Goal: Transaction & Acquisition: Book appointment/travel/reservation

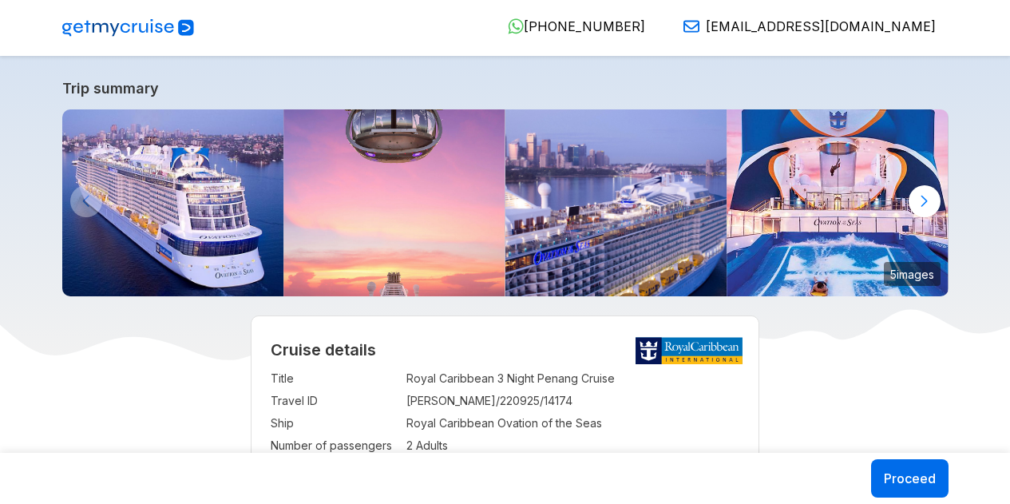
select select "**"
select select "*"
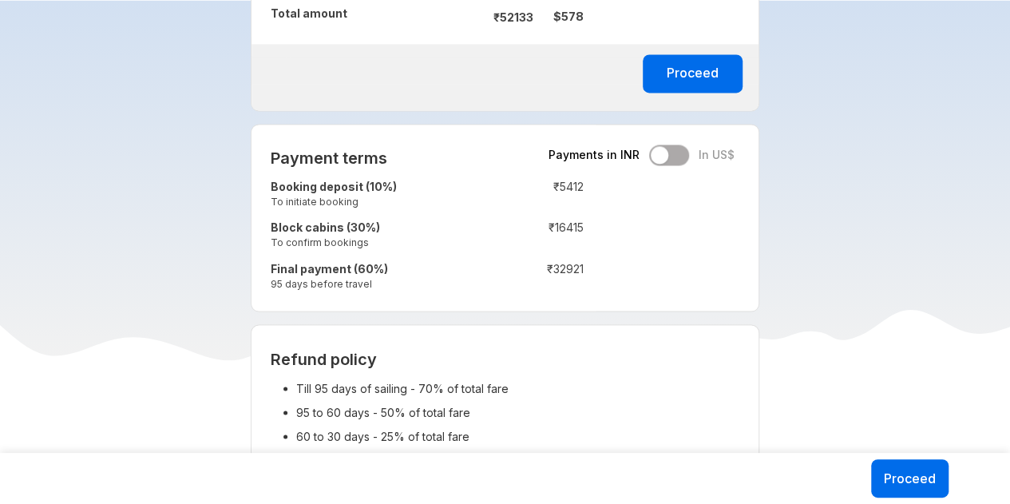
scroll to position [1118, 0]
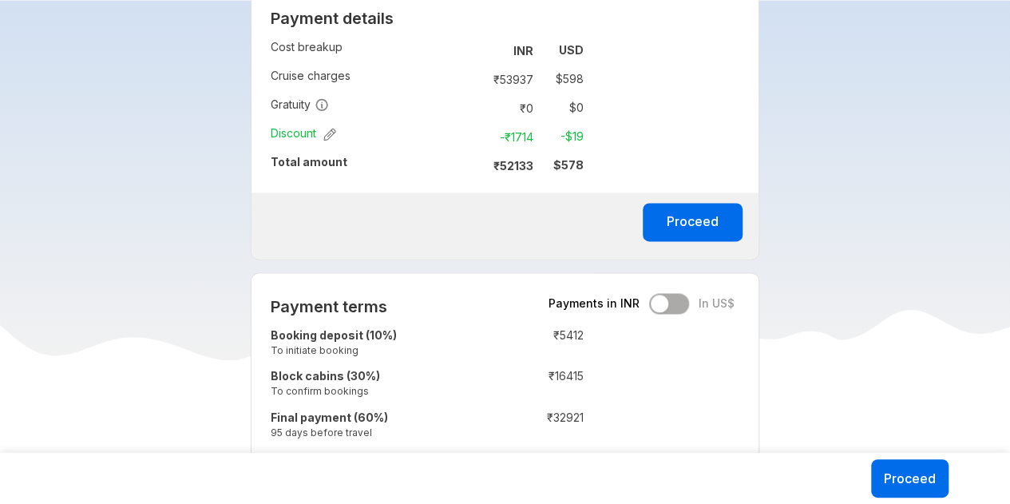
click at [516, 159] on strong "₹ 52133" at bounding box center [513, 166] width 40 height 14
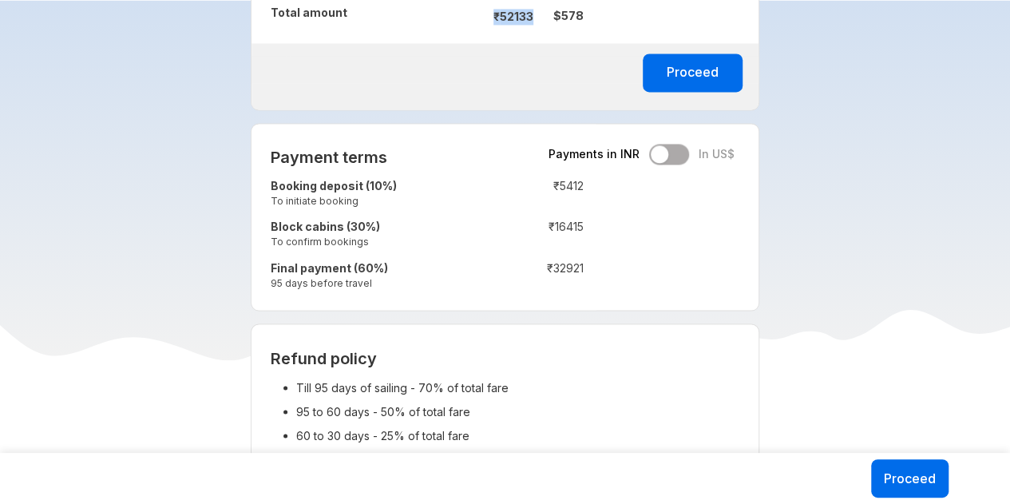
scroll to position [1278, 0]
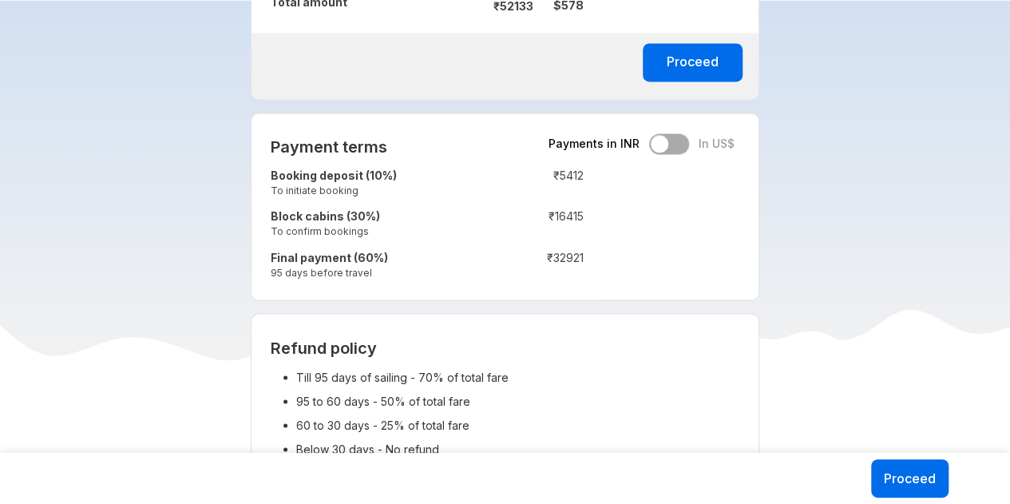
click at [571, 251] on td "₹ 32921" at bounding box center [536, 266] width 95 height 41
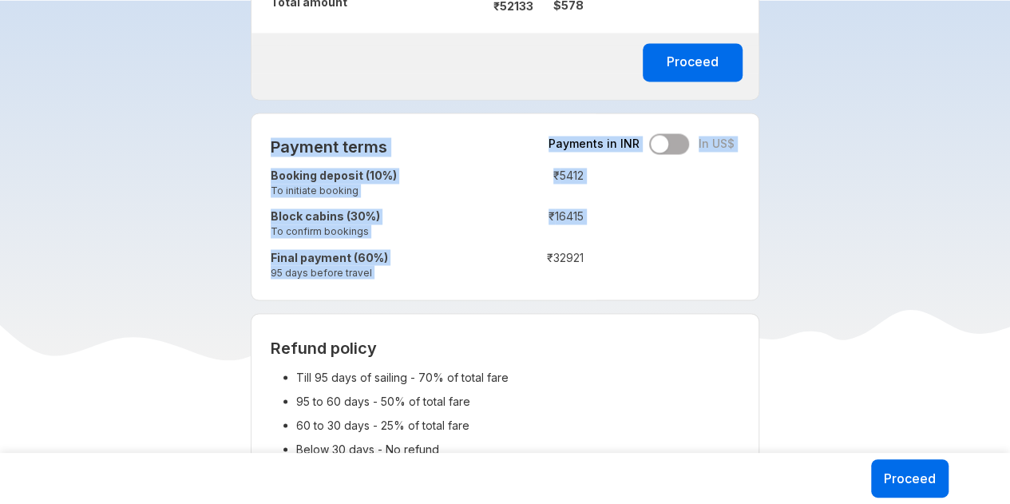
click at [571, 251] on td "₹ 32921" at bounding box center [536, 266] width 95 height 41
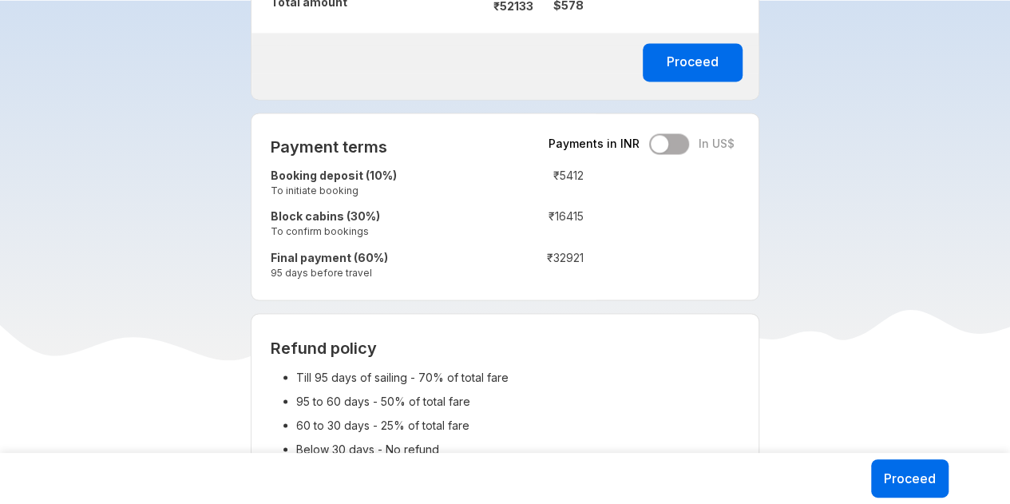
click at [563, 211] on td "₹ 16415" at bounding box center [536, 225] width 95 height 41
click at [563, 259] on td "₹ 32921" at bounding box center [536, 266] width 95 height 41
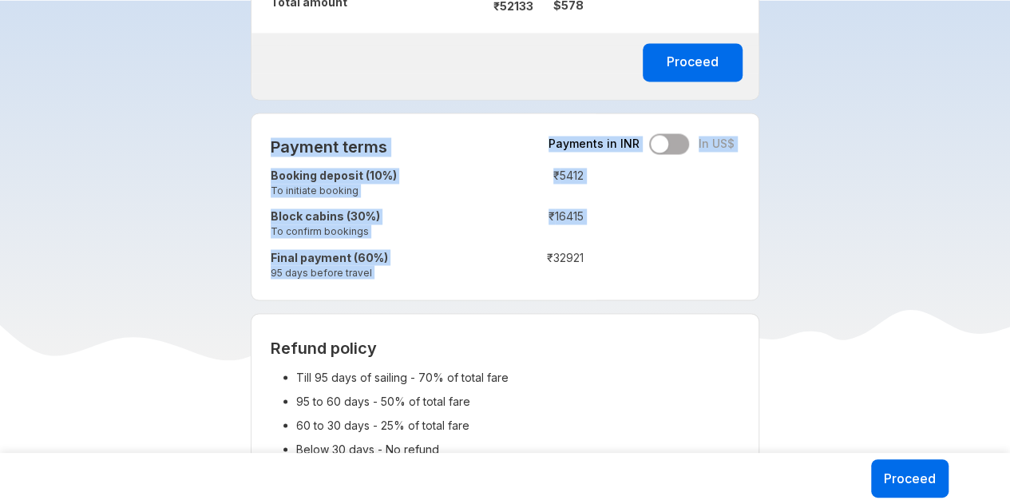
click at [563, 259] on td "₹ 32921" at bounding box center [536, 266] width 95 height 41
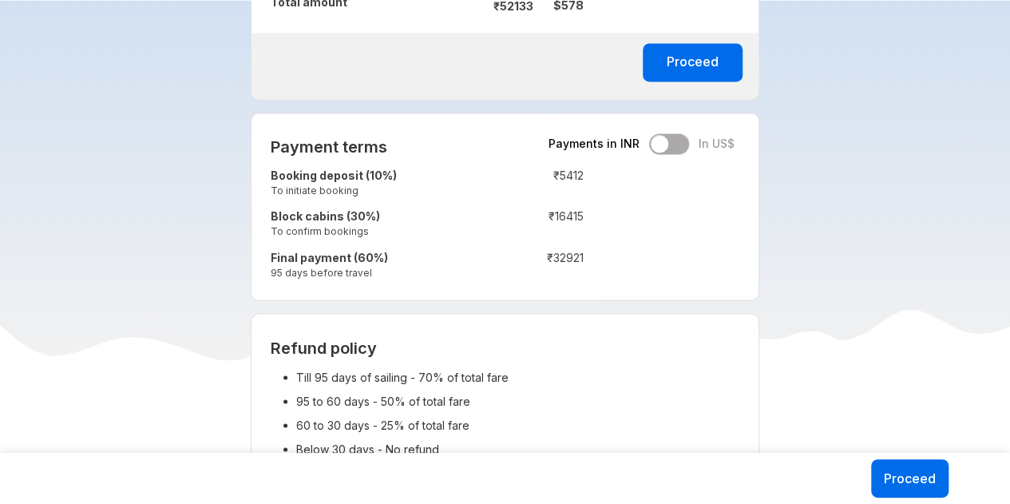
click at [567, 226] on td "₹ 16415" at bounding box center [536, 225] width 95 height 41
click at [574, 208] on td "₹ 16415" at bounding box center [536, 225] width 95 height 41
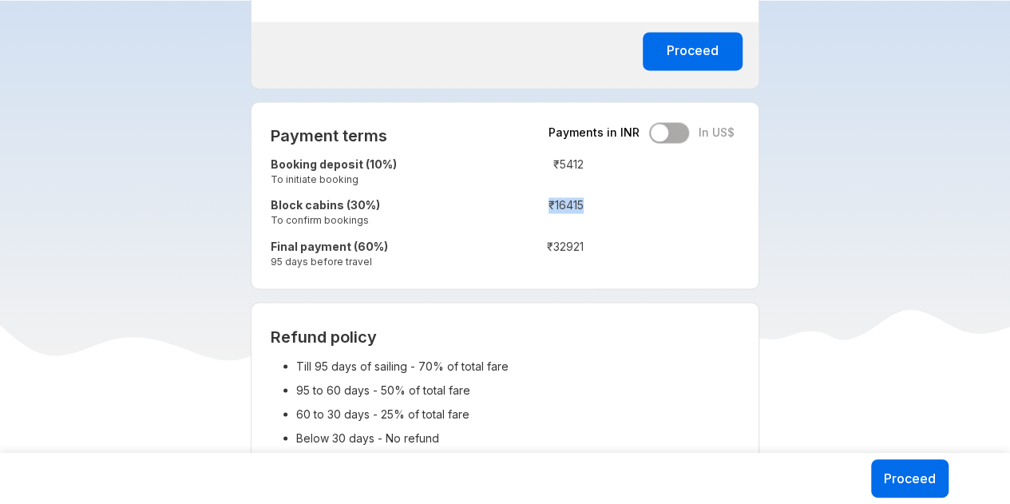
scroll to position [1357, 0]
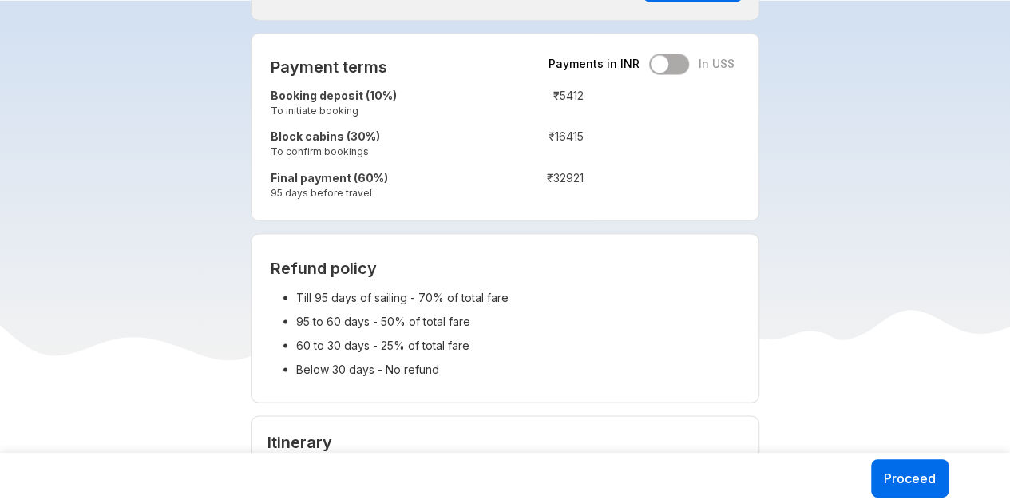
click at [391, 285] on li "Till 95 days of sailing - 70% of total fare" at bounding box center [518, 297] width 444 height 24
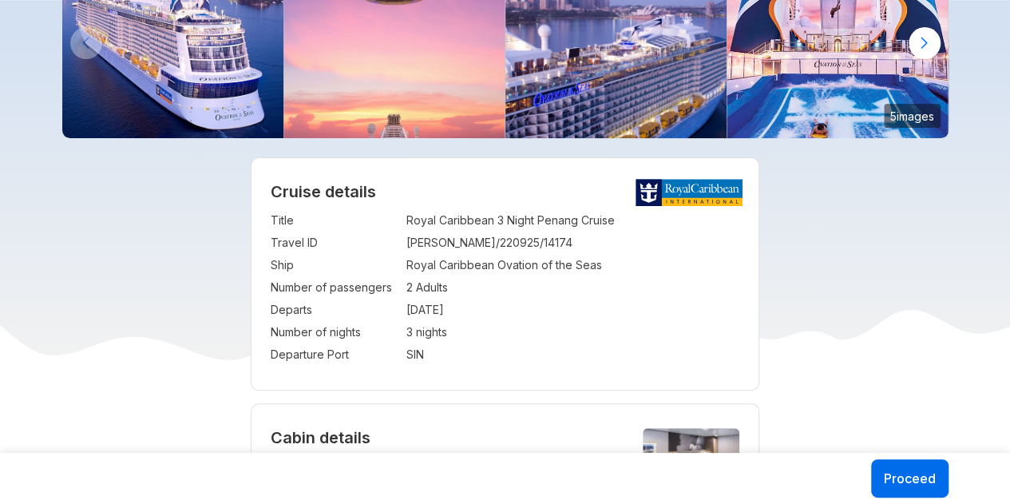
scroll to position [160, 0]
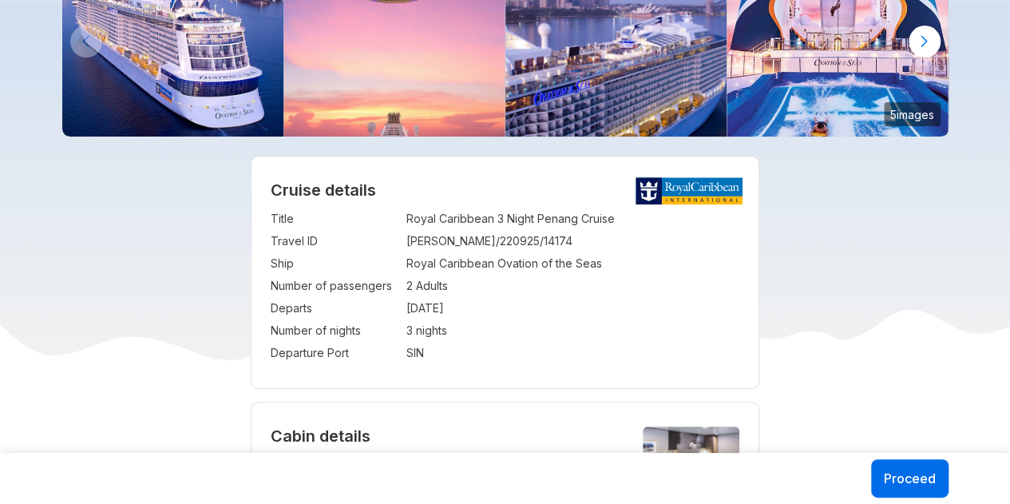
click at [423, 312] on td "17 Nov 2025" at bounding box center [573, 308] width 334 height 22
click at [486, 269] on td "Royal Caribbean Ovation of the Seas" at bounding box center [573, 263] width 334 height 22
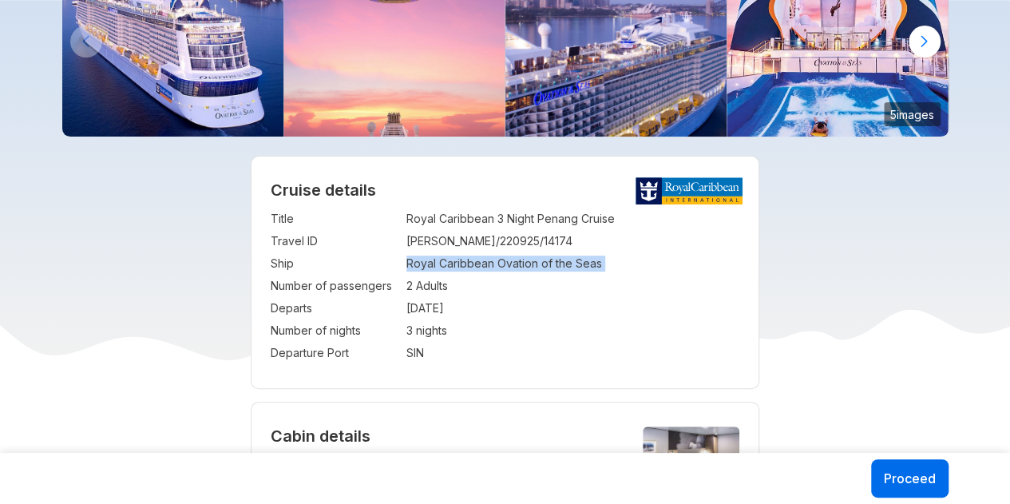
click at [486, 269] on td "Royal Caribbean Ovation of the Seas" at bounding box center [573, 263] width 334 height 22
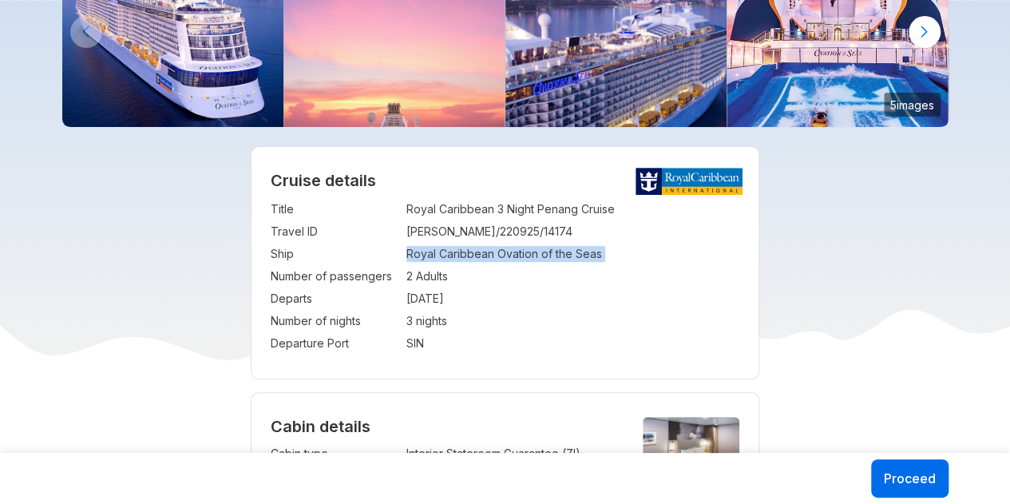
scroll to position [479, 0]
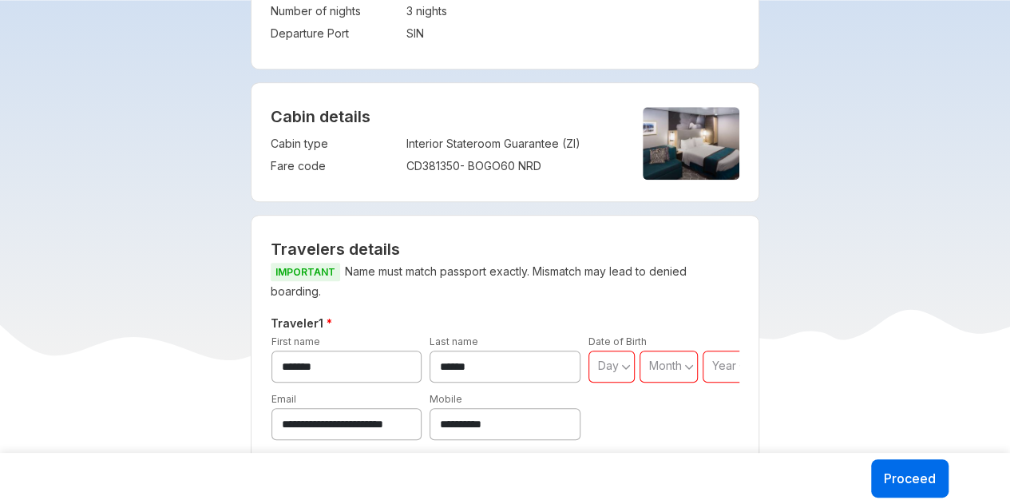
click at [509, 165] on div "CD381350 - BOGO60 NRD" at bounding box center [511, 166] width 210 height 16
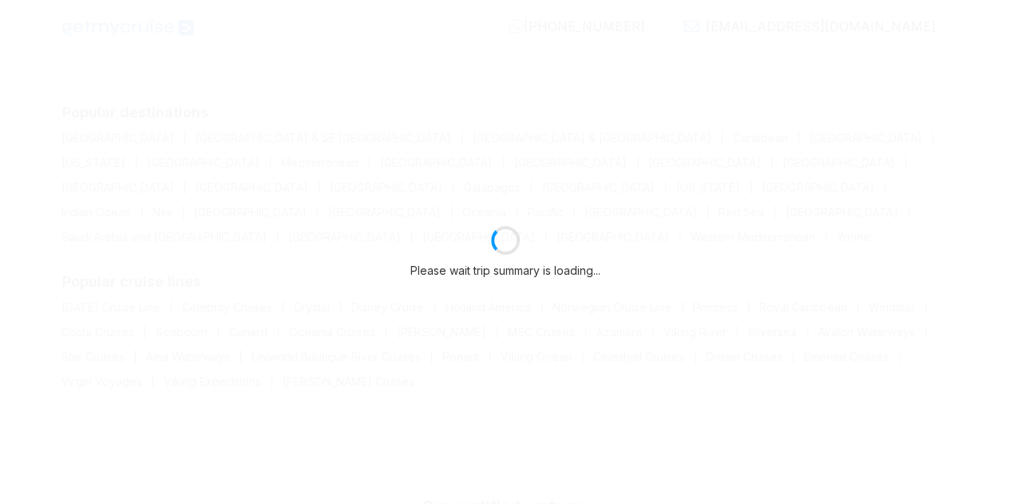
select select "**"
select select "*"
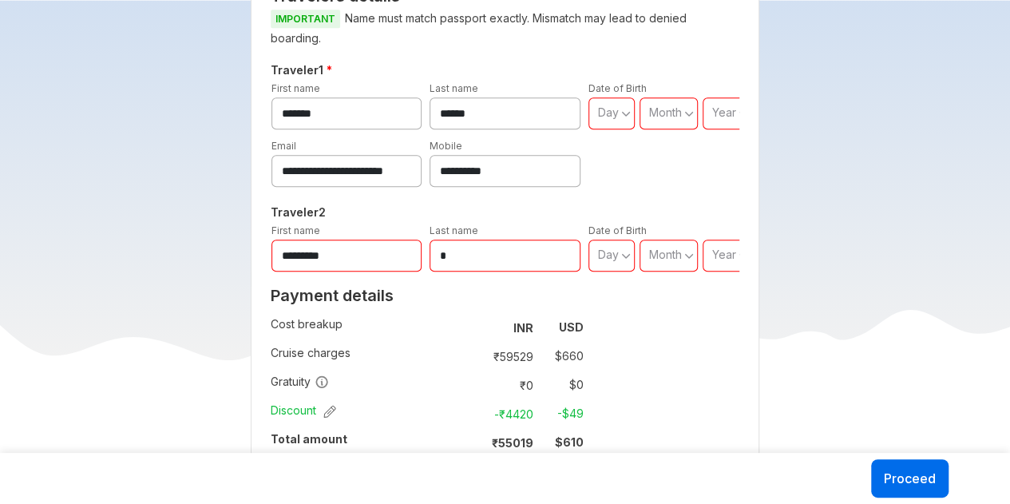
scroll to position [878, 0]
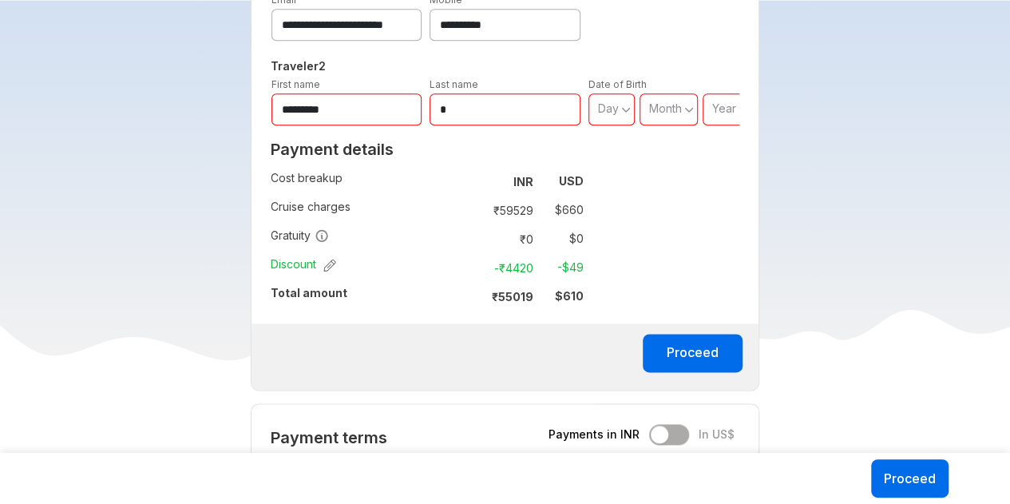
click at [521, 298] on strong "₹ 55019" at bounding box center [513, 297] width 42 height 14
click at [487, 312] on div "Payment details Cost breakup : INR USD Cruise charges : ₹ 59529 $ 660 Gratuity …" at bounding box center [427, 228] width 351 height 190
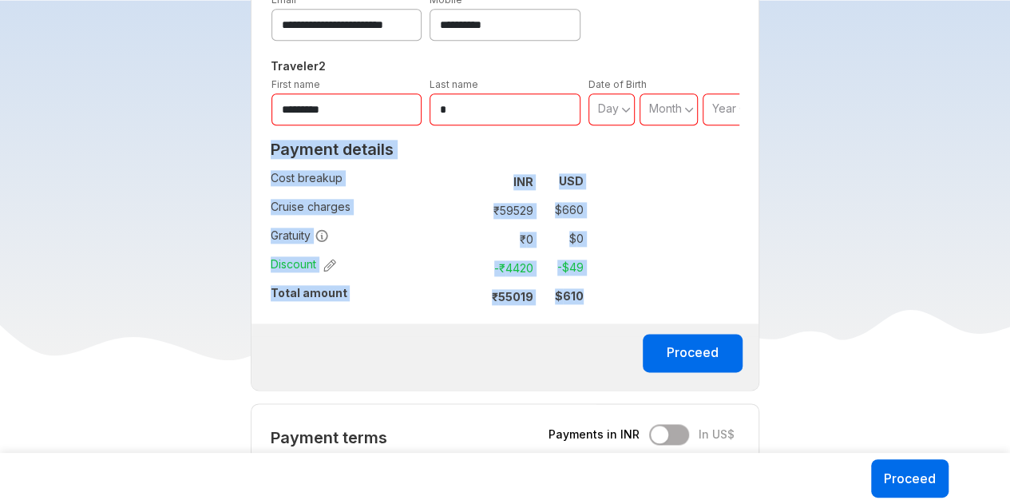
click at [487, 312] on div "Payment details Cost breakup : INR USD Cruise charges : ₹ 59529 $ 660 Gratuity …" at bounding box center [427, 228] width 351 height 190
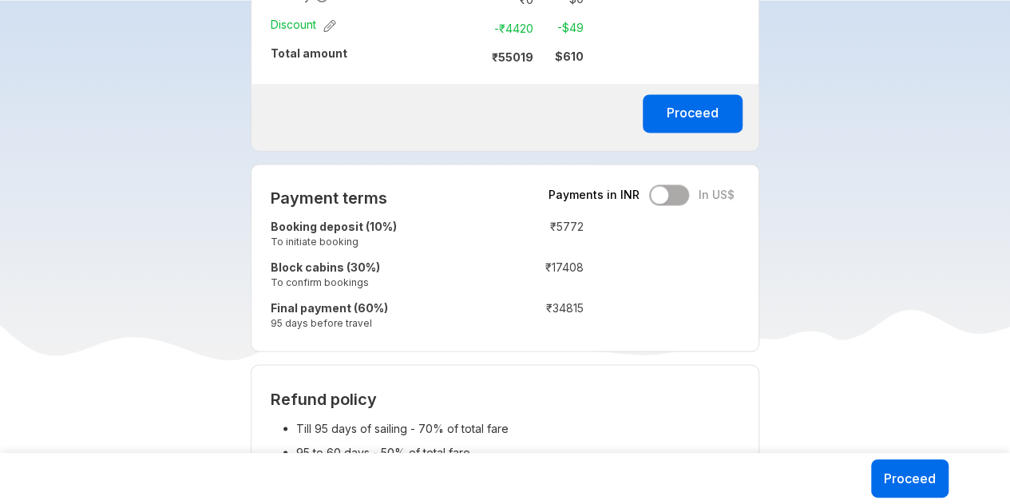
click at [557, 237] on td "₹ 5772" at bounding box center [536, 236] width 95 height 41
click at [562, 272] on td "₹ 17408" at bounding box center [536, 276] width 95 height 41
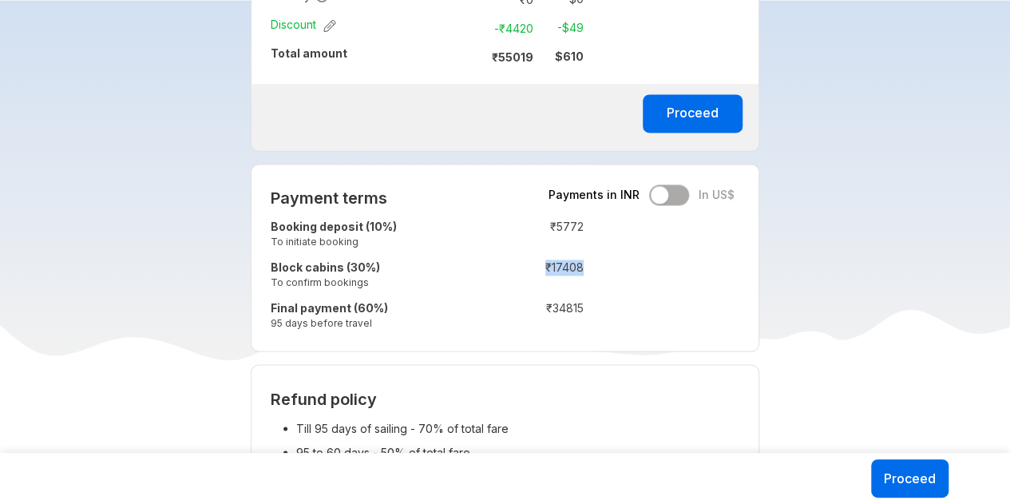
click at [562, 272] on td "₹ 17408" at bounding box center [536, 276] width 95 height 41
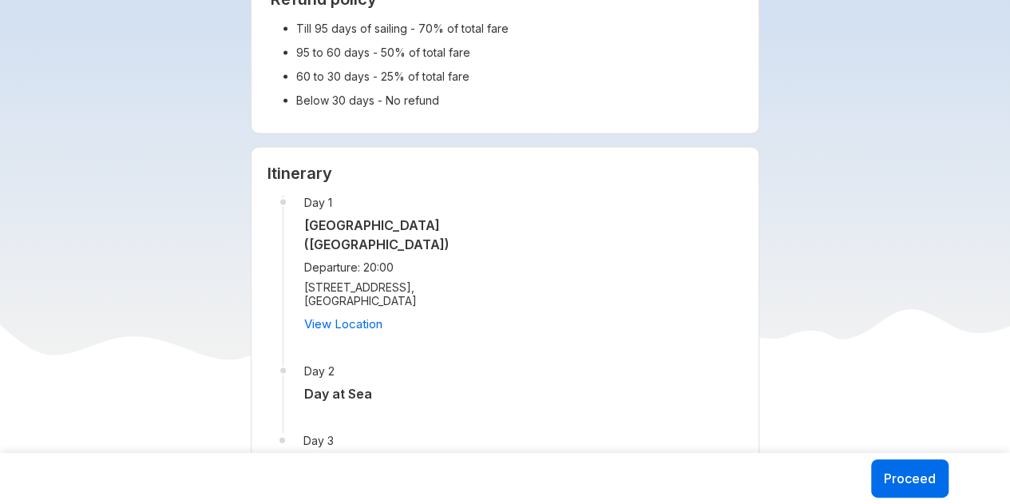
scroll to position [1677, 0]
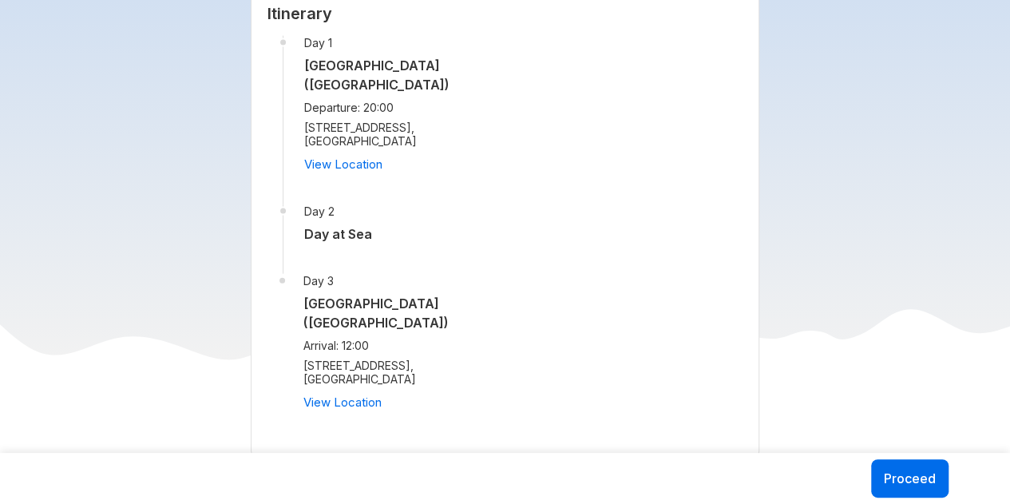
click at [350, 228] on h5 "Day at Sea" at bounding box center [400, 233] width 192 height 19
drag, startPoint x: 350, startPoint y: 228, endPoint x: 350, endPoint y: 287, distance: 59.1
click at [350, 228] on h5 "Day at Sea" at bounding box center [400, 233] width 192 height 19
click at [380, 379] on div "[STREET_ADDRESS] View Location" at bounding box center [399, 386] width 192 height 54
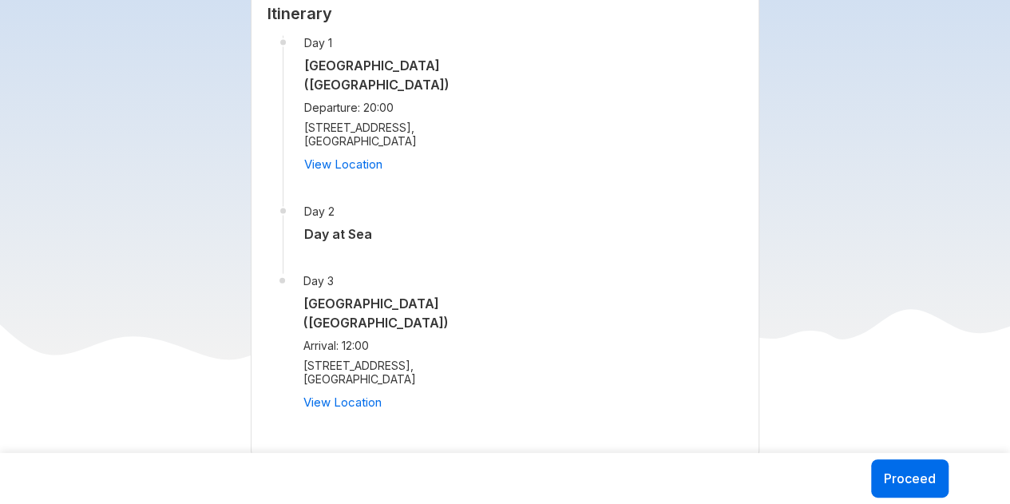
click at [380, 379] on div "[STREET_ADDRESS] View Location" at bounding box center [399, 386] width 192 height 54
click at [391, 363] on span "[STREET_ADDRESS]" at bounding box center [399, 372] width 192 height 27
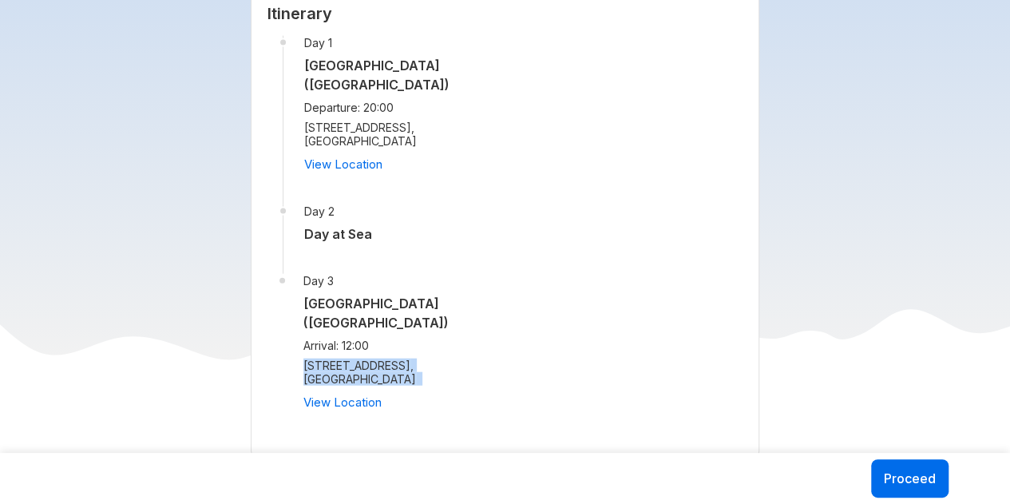
click at [418, 363] on span "[STREET_ADDRESS]" at bounding box center [399, 372] width 192 height 27
click at [428, 376] on span "[STREET_ADDRESS]" at bounding box center [399, 372] width 192 height 27
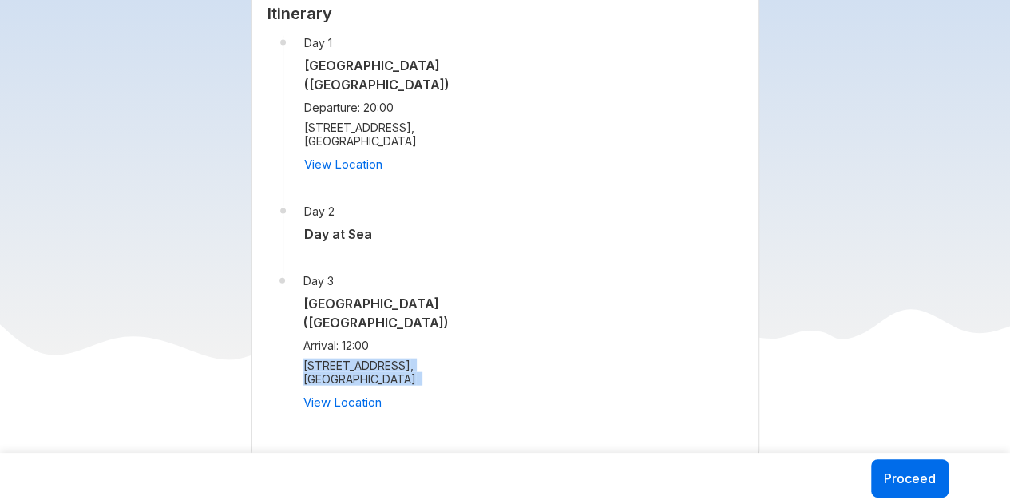
click at [428, 376] on span "[STREET_ADDRESS]" at bounding box center [399, 372] width 192 height 27
click at [391, 114] on li "Day 1 [GEOGRAPHIC_DATA] ([GEOGRAPHIC_DATA]) Departure: 20:00 [STREET_ADDRESS] V…" at bounding box center [389, 120] width 213 height 168
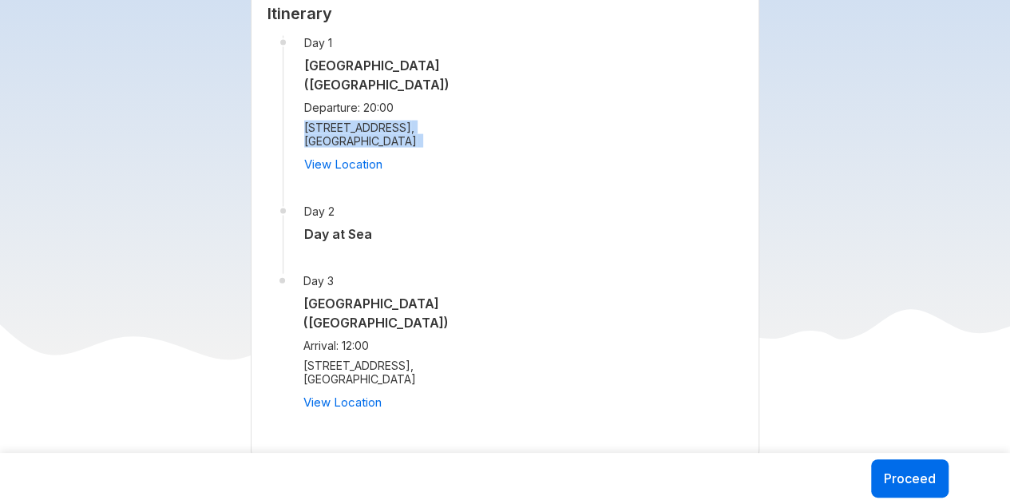
click at [391, 114] on li "Day 1 [GEOGRAPHIC_DATA] ([GEOGRAPHIC_DATA]) Departure: 20:00 [STREET_ADDRESS] V…" at bounding box center [389, 120] width 213 height 168
click at [340, 145] on div "[STREET_ADDRESS] View Location" at bounding box center [400, 148] width 192 height 54
click at [377, 129] on span "[STREET_ADDRESS]" at bounding box center [400, 134] width 192 height 27
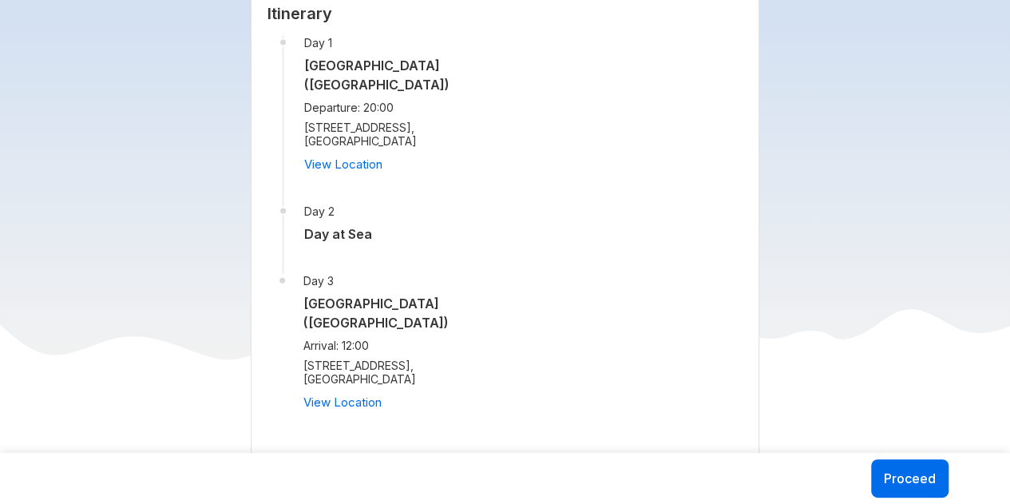
click at [377, 129] on span "[STREET_ADDRESS]" at bounding box center [400, 134] width 192 height 27
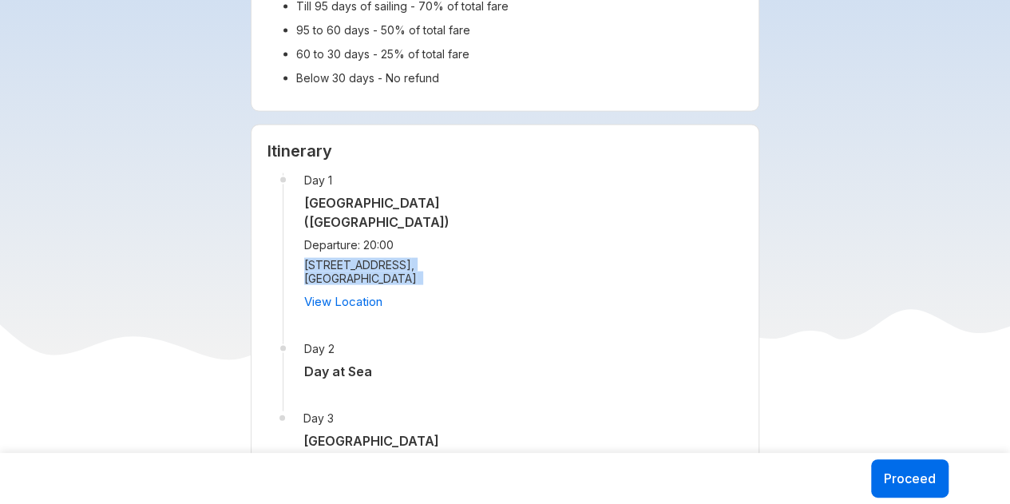
scroll to position [1517, 0]
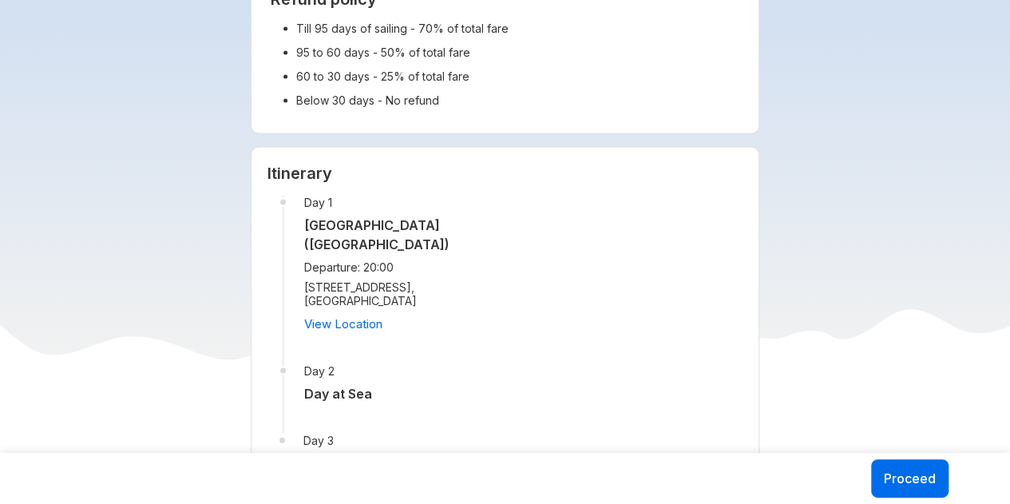
click at [414, 216] on h5 "[GEOGRAPHIC_DATA] ([GEOGRAPHIC_DATA])" at bounding box center [400, 235] width 192 height 38
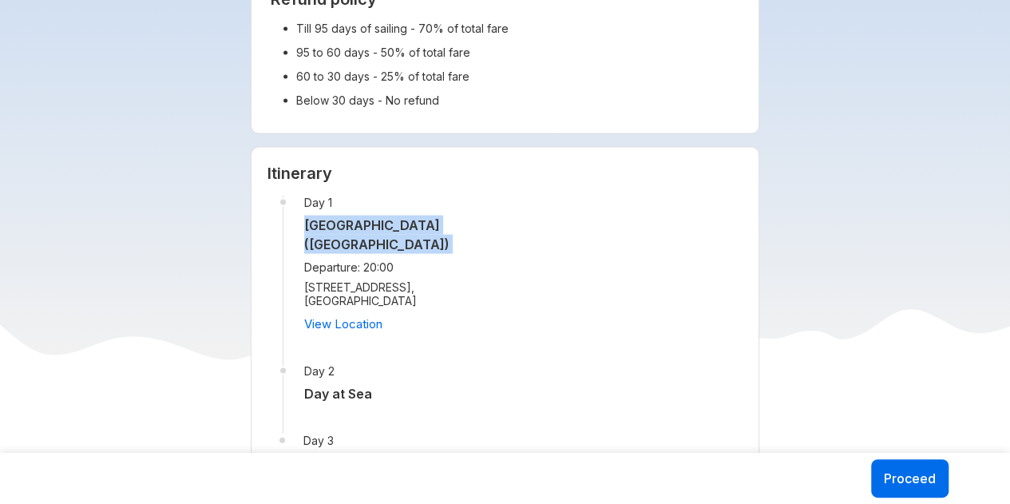
click at [414, 216] on h5 "[GEOGRAPHIC_DATA] ([GEOGRAPHIC_DATA])" at bounding box center [400, 235] width 192 height 38
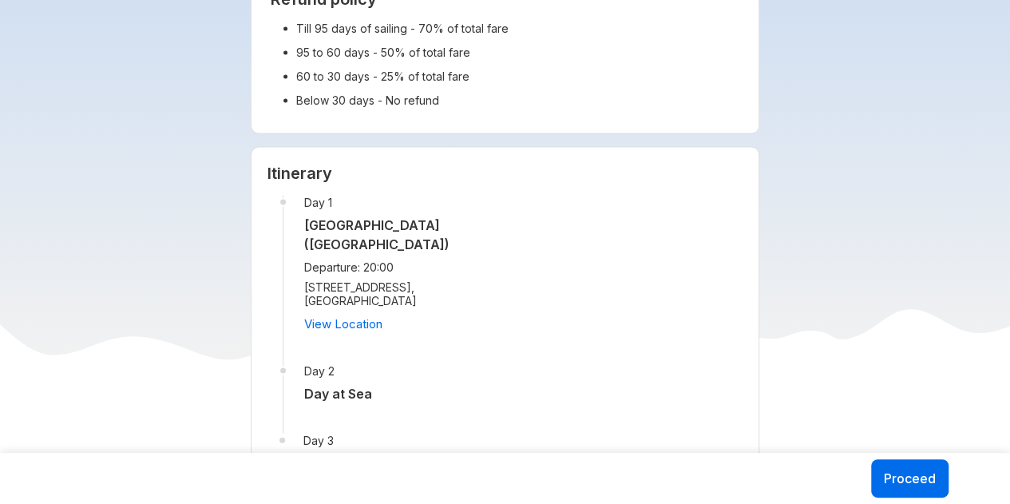
click at [425, 288] on span "[STREET_ADDRESS]" at bounding box center [400, 293] width 192 height 27
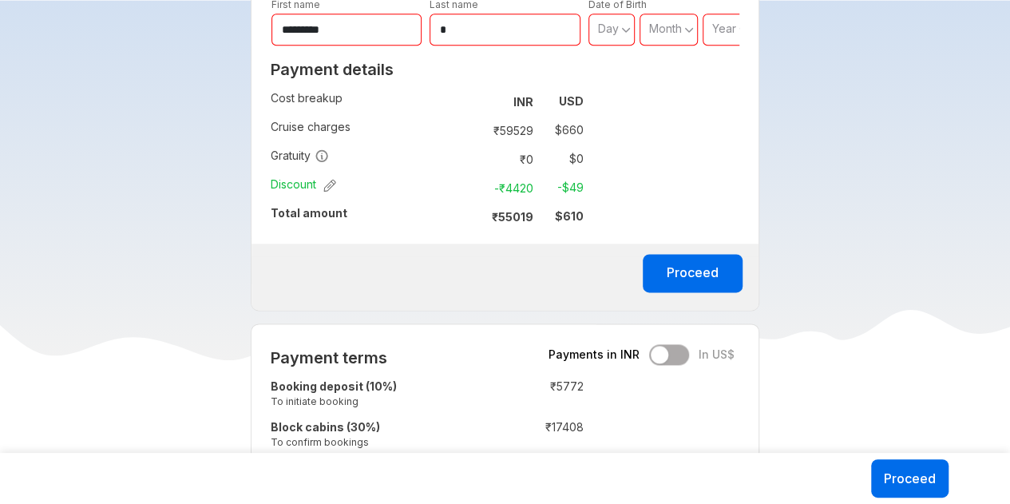
scroll to position [719, 0]
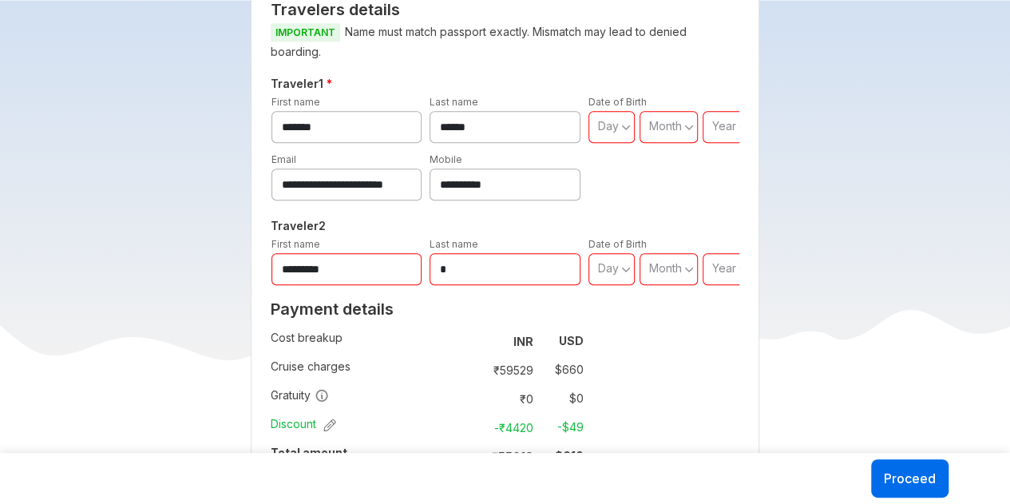
click at [519, 427] on td "-₹ 4420" at bounding box center [506, 427] width 67 height 22
drag, startPoint x: 519, startPoint y: 427, endPoint x: 553, endPoint y: 386, distance: 53.9
click at [519, 426] on td "-₹ 4420" at bounding box center [506, 427] width 67 height 22
click at [571, 373] on td "$ 660" at bounding box center [562, 370] width 44 height 22
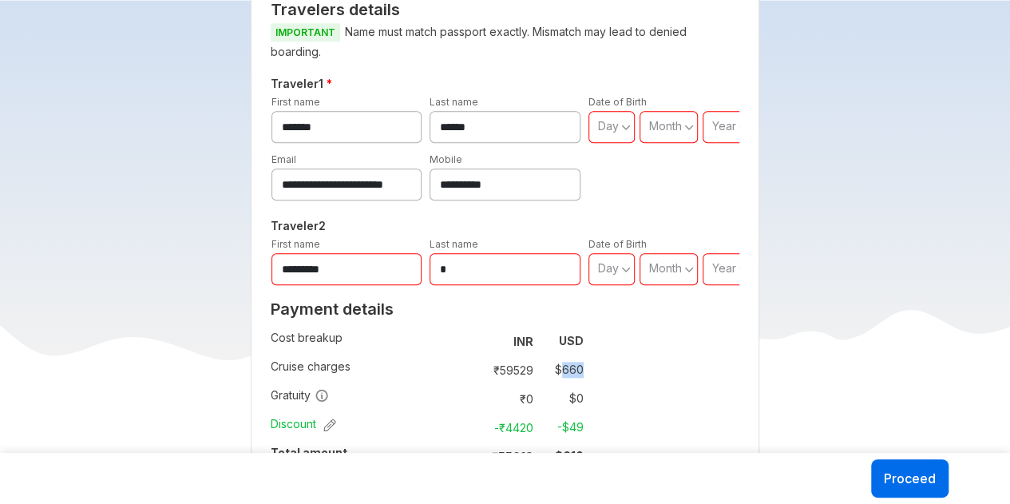
click at [571, 373] on td "$ 660" at bounding box center [562, 370] width 44 height 22
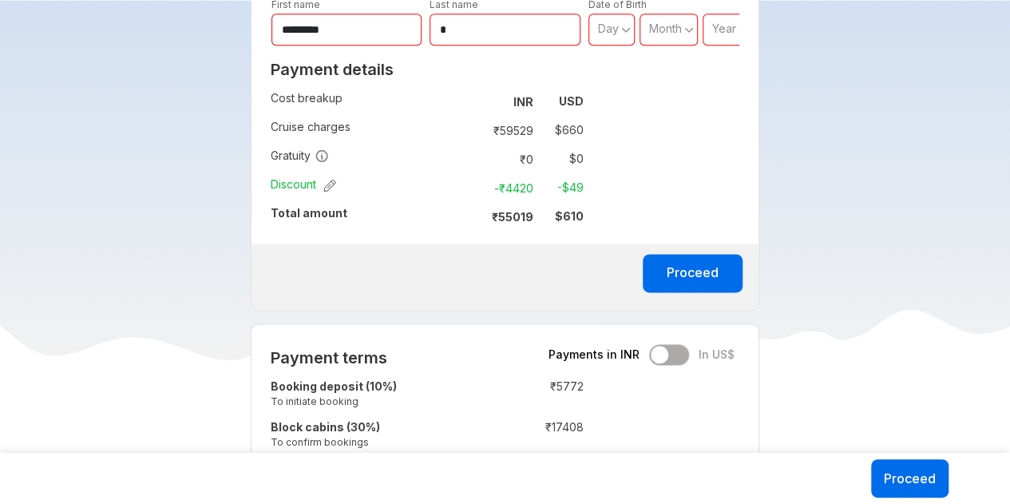
click at [521, 205] on td "₹ 55019" at bounding box center [506, 216] width 67 height 22
click at [589, 212] on div "Payment details Cost breakup : INR USD Cruise charges : ₹ 59529 $ 660 Gratuity …" at bounding box center [427, 149] width 351 height 190
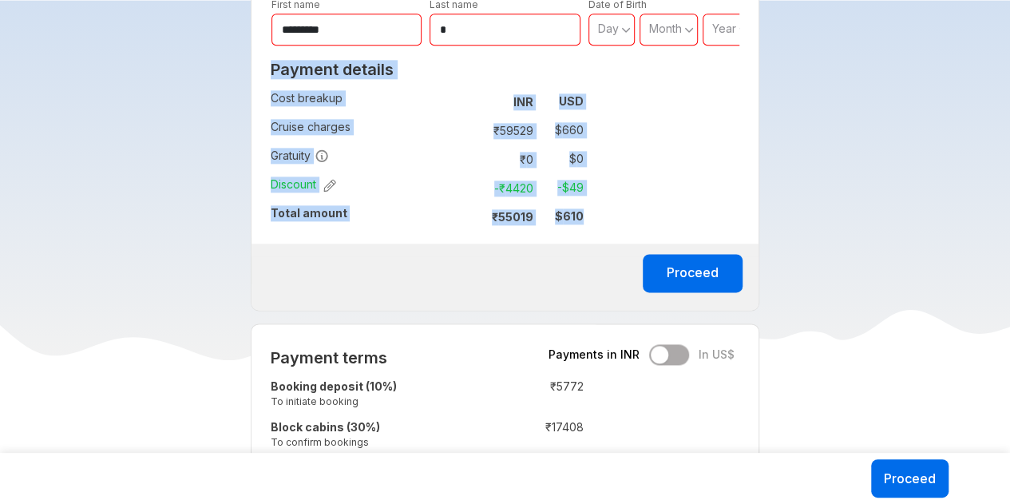
drag, startPoint x: 589, startPoint y: 212, endPoint x: 570, endPoint y: 219, distance: 20.2
click at [586, 216] on div "Payment details Cost breakup : INR USD Cruise charges : ₹ 59529 $ 660 Gratuity …" at bounding box center [427, 149] width 351 height 190
click at [570, 219] on strong "$ 610" at bounding box center [569, 216] width 29 height 14
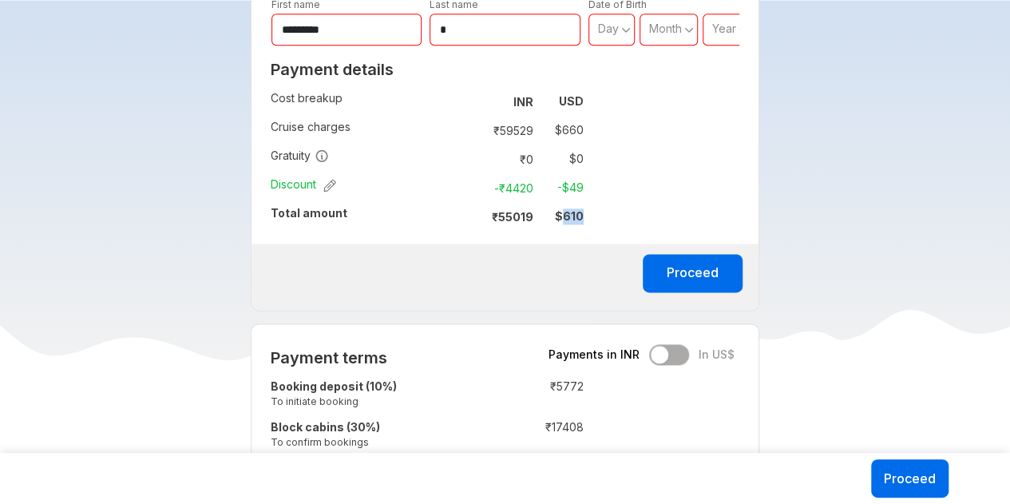
click at [570, 218] on strong "$ 610" at bounding box center [569, 216] width 29 height 14
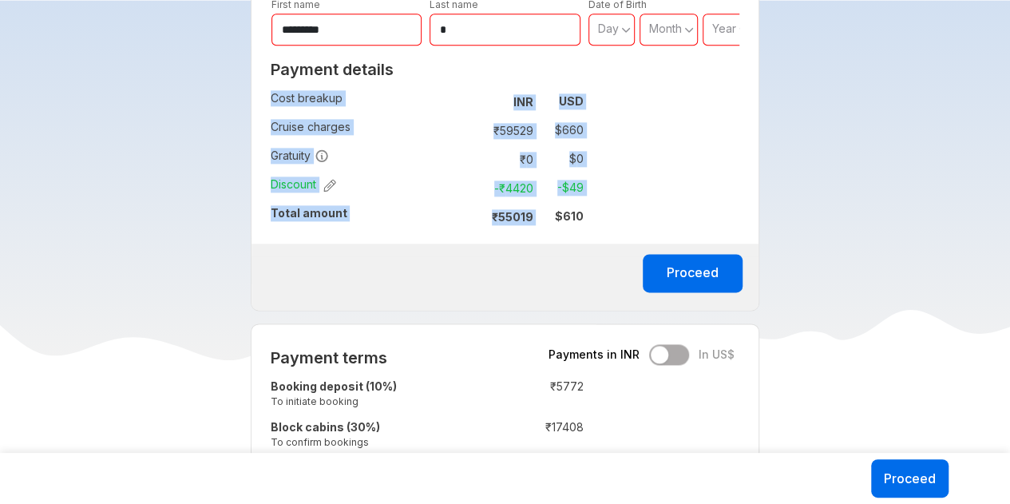
click at [569, 220] on strong "$ 610" at bounding box center [569, 216] width 29 height 14
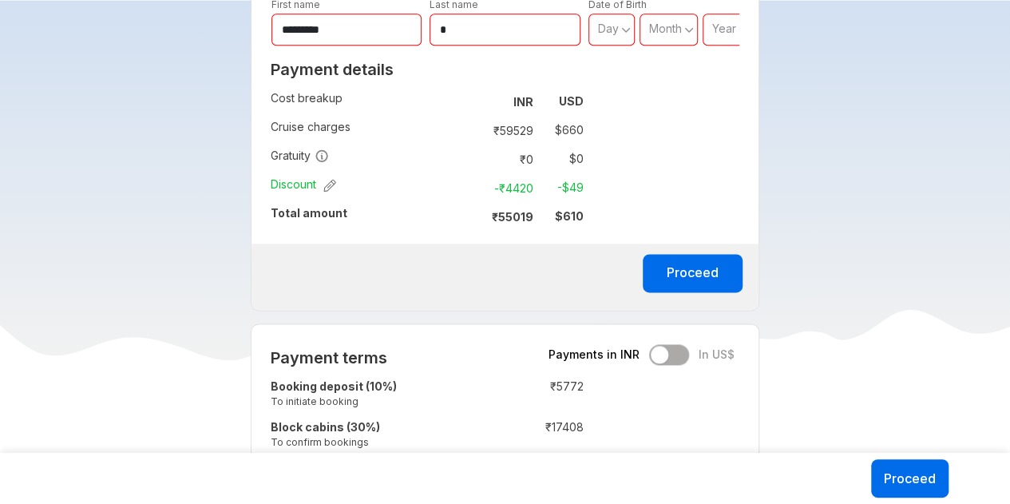
click at [659, 350] on div "Payments in INR In US$" at bounding box center [642, 354] width 186 height 21
click at [661, 351] on div "Payments in INR In US$" at bounding box center [642, 354] width 186 height 21
click at [669, 356] on div "Payments in INR In US$" at bounding box center [642, 354] width 186 height 21
drag, startPoint x: 671, startPoint y: 354, endPoint x: 747, endPoint y: 343, distance: 77.4
click at [741, 345] on div "Payment terms Payments in INR In US$ Booking deposit (10%) To initiate booking …" at bounding box center [505, 417] width 509 height 188
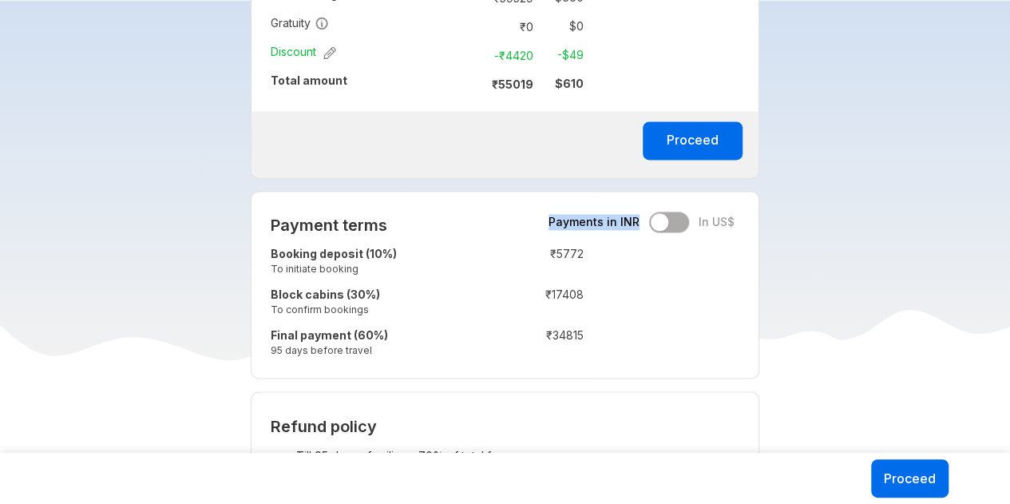
scroll to position [1198, 0]
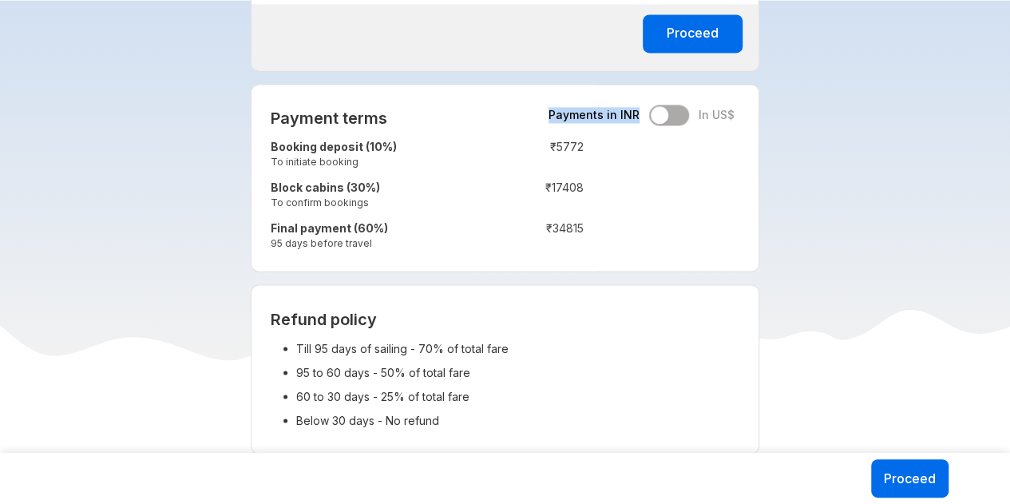
click at [668, 116] on div "Payments in INR In US$" at bounding box center [642, 115] width 186 height 21
click at [665, 111] on div "Payments in INR In US$" at bounding box center [642, 115] width 186 height 21
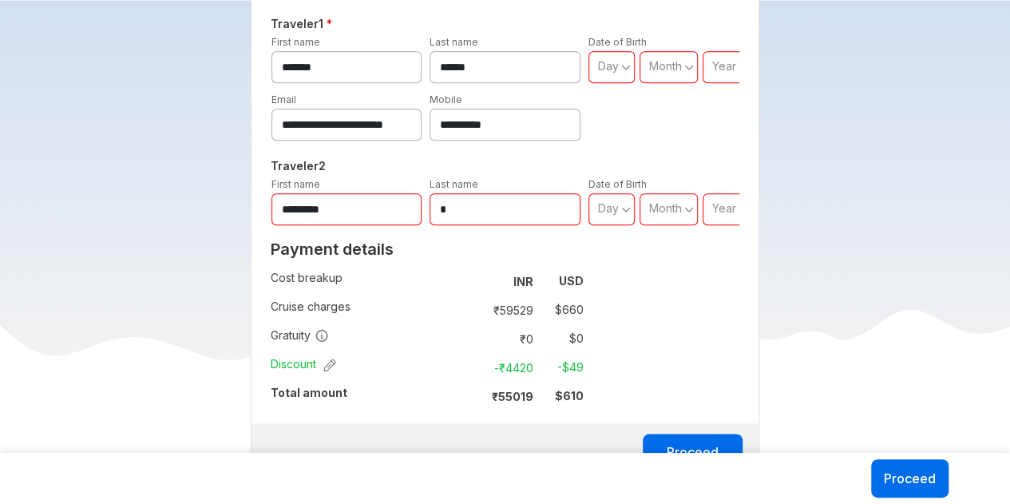
scroll to position [958, 0]
